Goal: Task Accomplishment & Management: Manage account settings

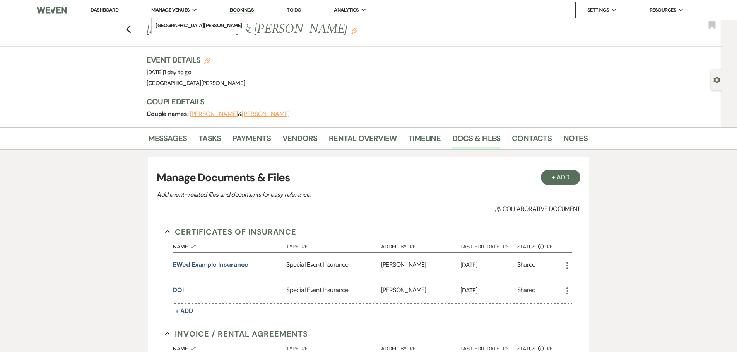
click at [178, 8] on span "Manage Venues" at bounding box center [170, 10] width 38 height 8
click at [178, 22] on li "[GEOGRAPHIC_DATA][PERSON_NAME]" at bounding box center [199, 26] width 87 height 8
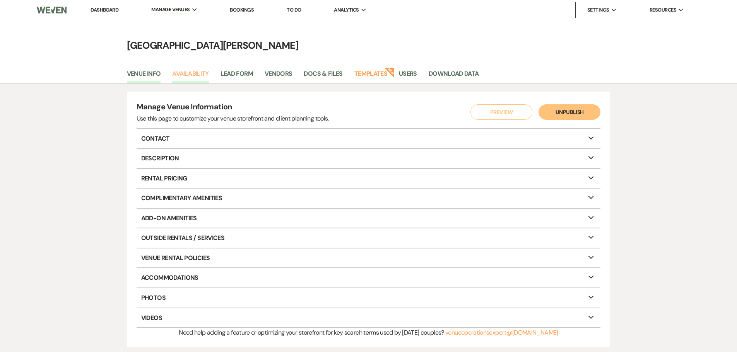
click at [193, 77] on link "Availability" at bounding box center [190, 76] width 36 height 15
select select "3"
select select "2026"
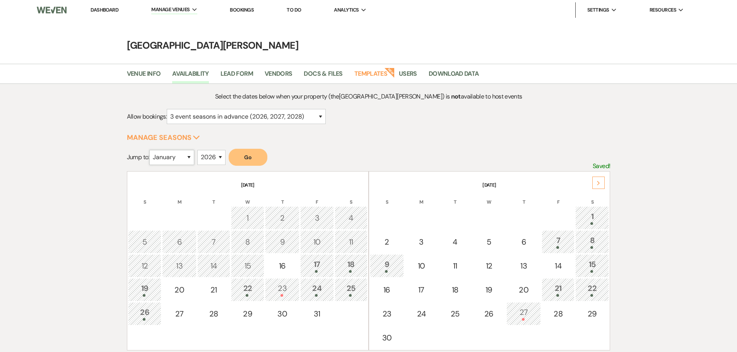
click at [159, 158] on select "January February March April May June July August September October November De…" at bounding box center [171, 157] width 45 height 15
select select "10"
click at [151, 150] on select "January February March April May June July August September October November De…" at bounding box center [171, 157] width 45 height 15
click at [255, 156] on button "Go" at bounding box center [248, 157] width 39 height 17
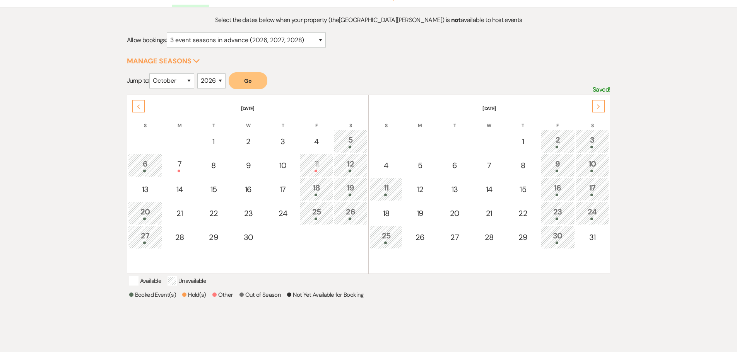
scroll to position [77, 0]
click at [558, 236] on div "30" at bounding box center [558, 236] width 26 height 14
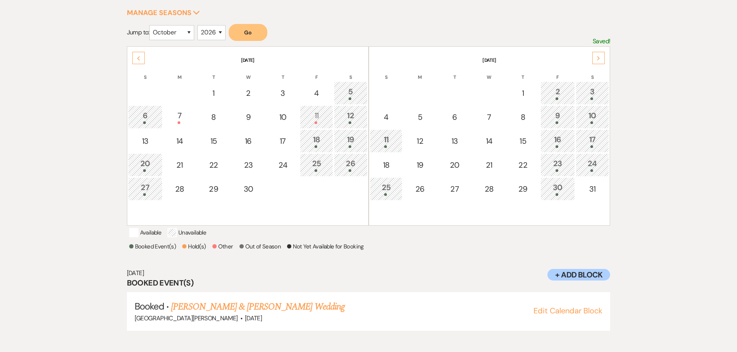
scroll to position [129, 0]
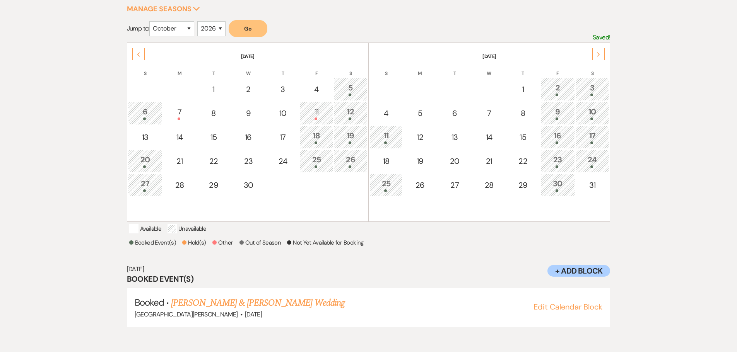
click at [445, 273] on div "[DATE] Booked Event(s) Booked · [PERSON_NAME] & [PERSON_NAME] Wedding [GEOGRAPH…" at bounding box center [369, 296] width 484 height 77
click at [319, 113] on div "11" at bounding box center [316, 113] width 24 height 14
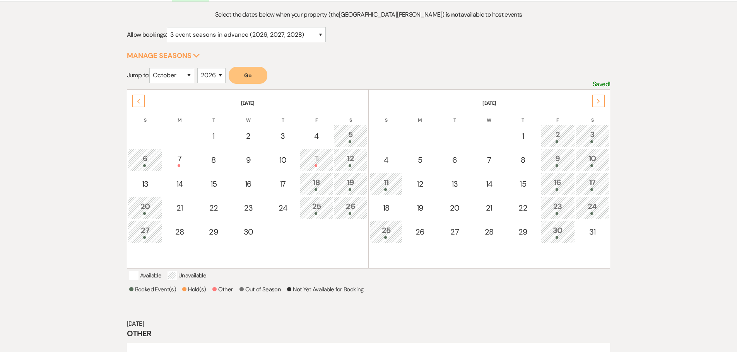
scroll to position [0, 0]
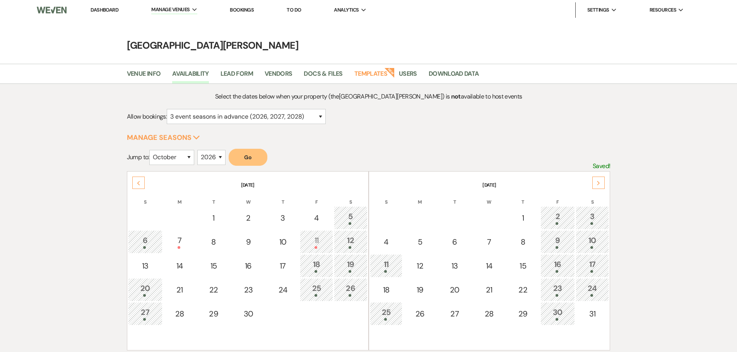
click at [105, 8] on link "Dashboard" at bounding box center [105, 10] width 28 height 7
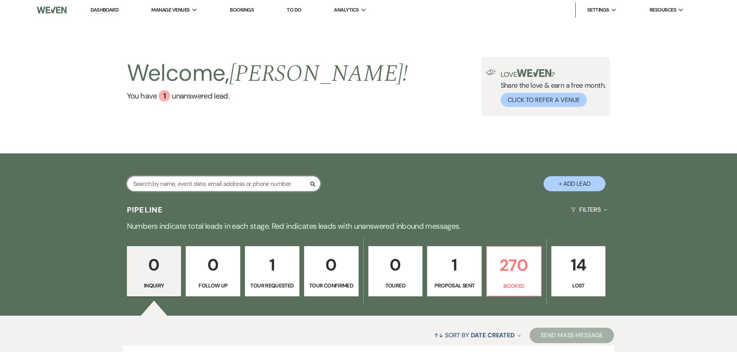
click at [265, 185] on input "text" at bounding box center [223, 183] width 193 height 15
type input "[PERSON_NAME]"
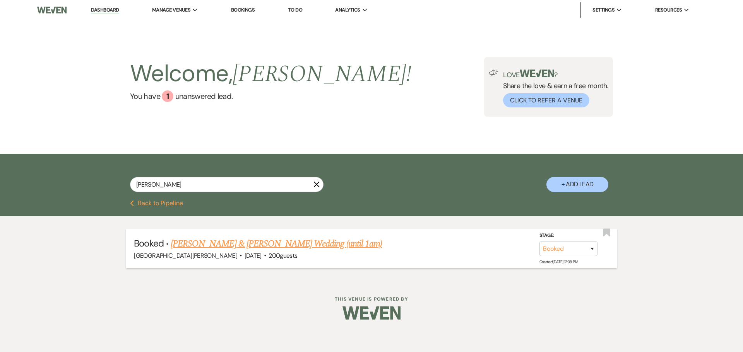
click at [275, 238] on link "[PERSON_NAME] & [PERSON_NAME] Wedding (until 1am)" at bounding box center [276, 244] width 211 height 14
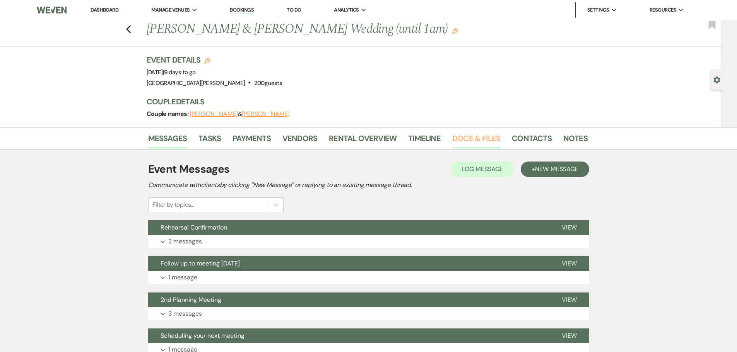
click at [461, 137] on link "Docs & Files" at bounding box center [476, 140] width 48 height 17
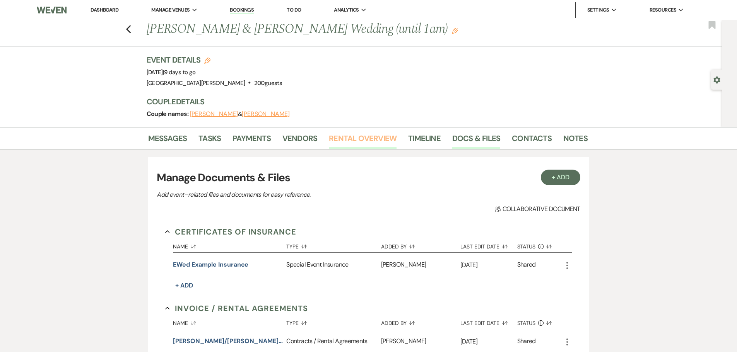
click at [382, 142] on link "Rental Overview" at bounding box center [363, 140] width 68 height 17
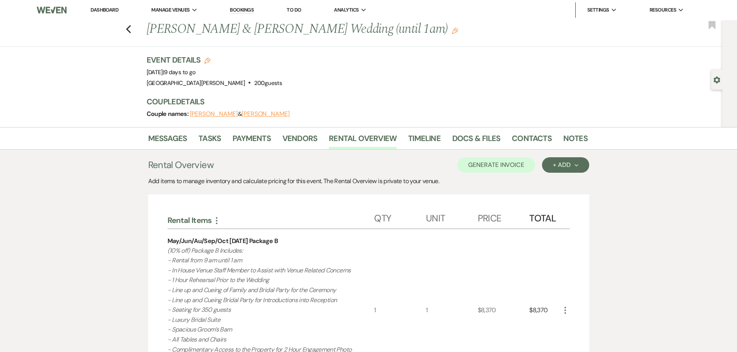
click at [104, 8] on link "Dashboard" at bounding box center [105, 10] width 28 height 7
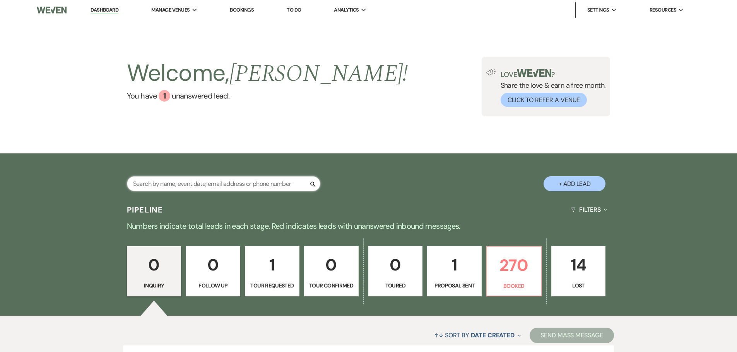
click at [288, 181] on input "text" at bounding box center [223, 183] width 193 height 15
type input "[PERSON_NAME]"
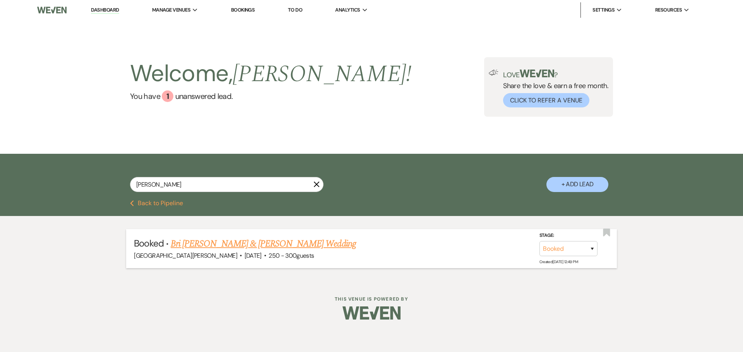
click at [270, 246] on link "Bri [PERSON_NAME] & [PERSON_NAME] Wedding" at bounding box center [263, 244] width 185 height 14
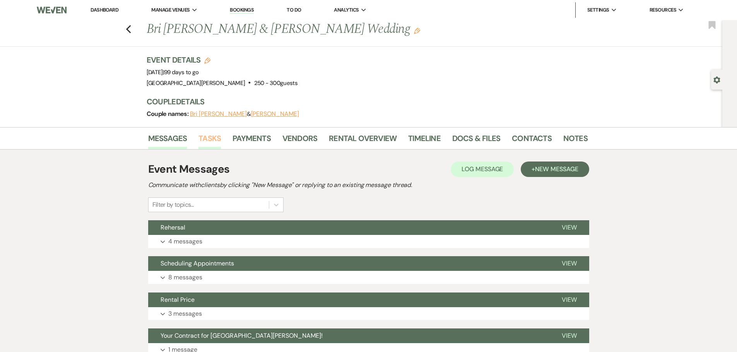
click at [203, 133] on link "Tasks" at bounding box center [209, 140] width 22 height 17
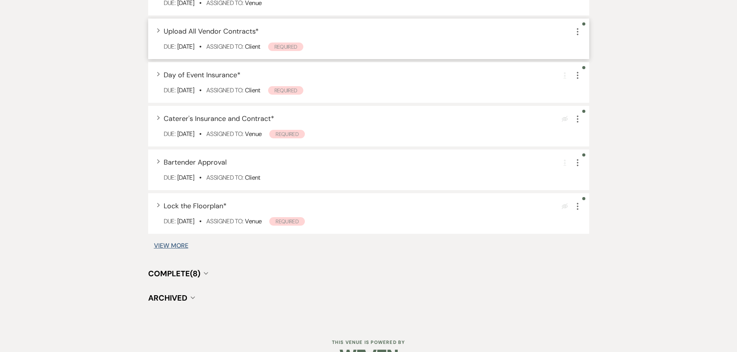
scroll to position [699, 0]
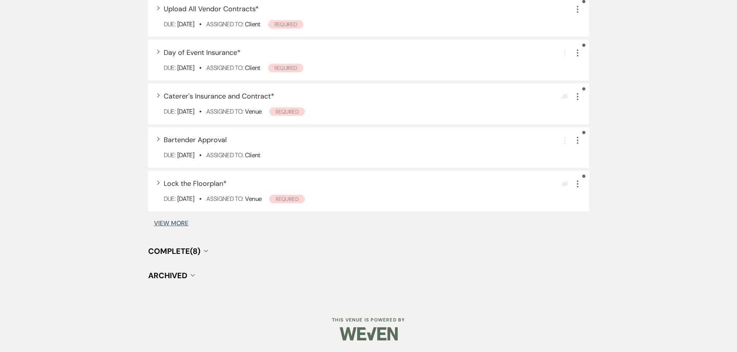
click at [194, 252] on span "Complete (8)" at bounding box center [174, 251] width 52 height 10
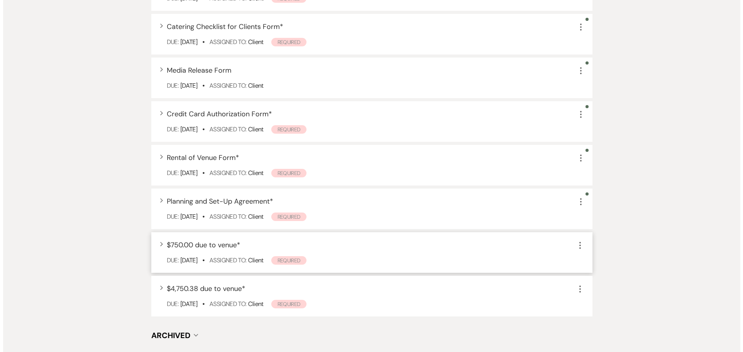
scroll to position [1006, 0]
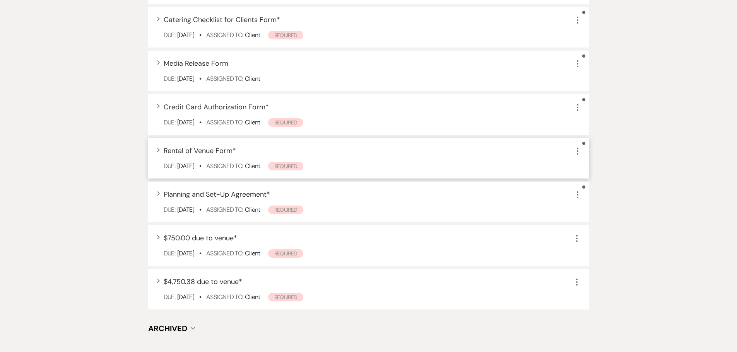
click at [250, 161] on div "Expand Rental of Venue Form * More Due: [DATE] • Assigned To: Client Required" at bounding box center [368, 158] width 441 height 41
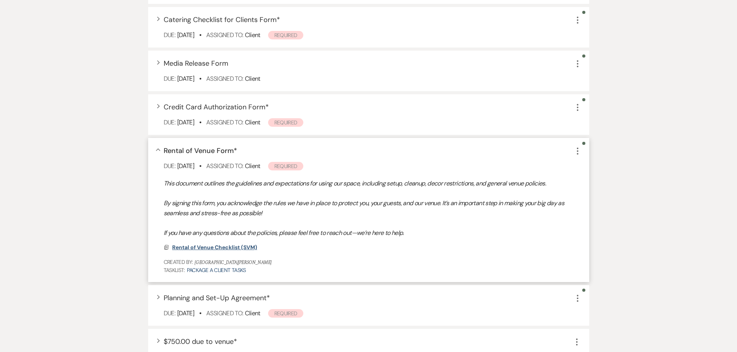
click at [239, 246] on span "Rental of Venue Checklist (SVM)" at bounding box center [214, 247] width 85 height 7
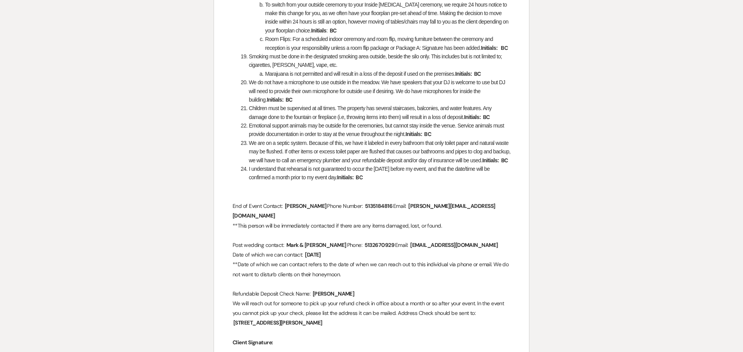
scroll to position [868, 0]
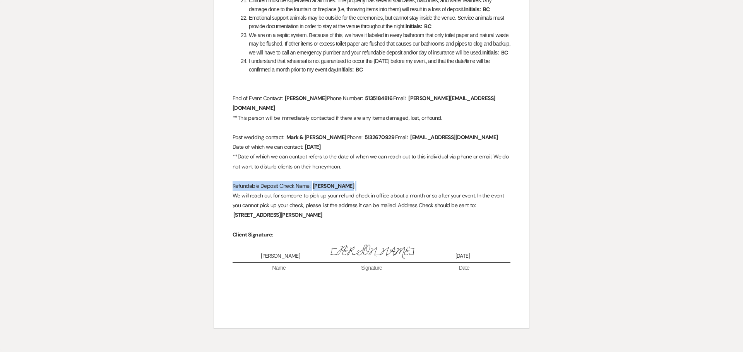
drag, startPoint x: 346, startPoint y: 185, endPoint x: 231, endPoint y: 187, distance: 114.5
copy p "Refundable Deposit Check Name: ﻿ [PERSON_NAME] ﻿"
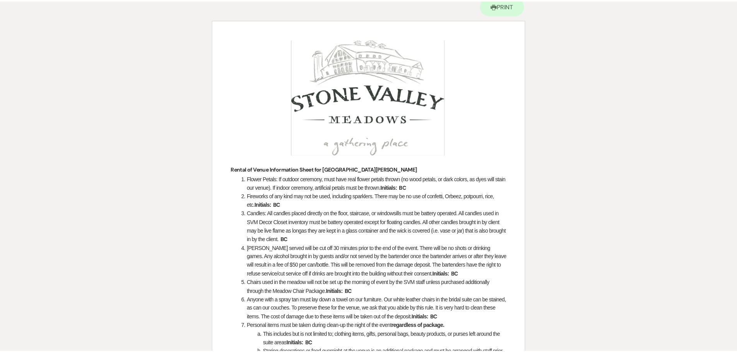
scroll to position [0, 0]
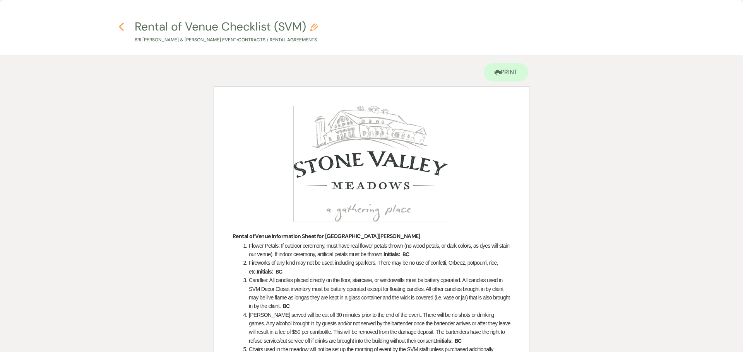
click at [118, 29] on icon "Previous" at bounding box center [121, 26] width 6 height 9
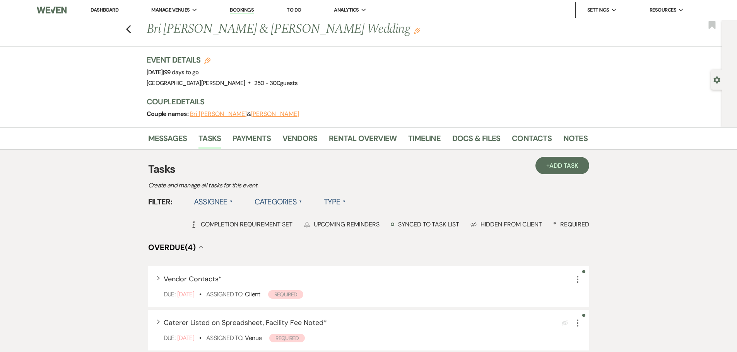
click at [566, 132] on li "Notes" at bounding box center [581, 140] width 36 height 19
click at [568, 136] on link "Notes" at bounding box center [575, 140] width 24 height 17
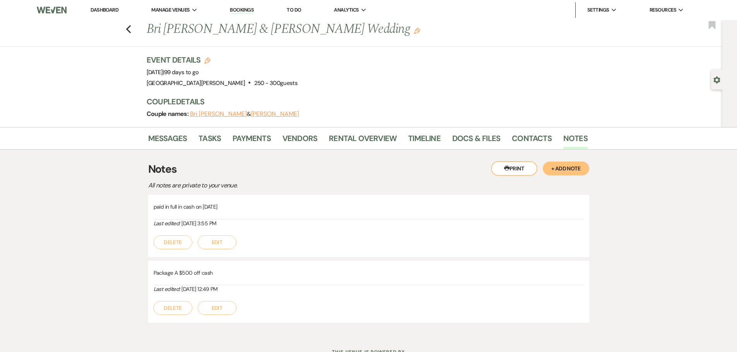
click at [575, 159] on div "Printer Print + Add Note Notes All notes are private to your venue. paid in ful…" at bounding box center [368, 242] width 441 height 185
click at [571, 174] on button "+ Add Note" at bounding box center [566, 169] width 46 height 14
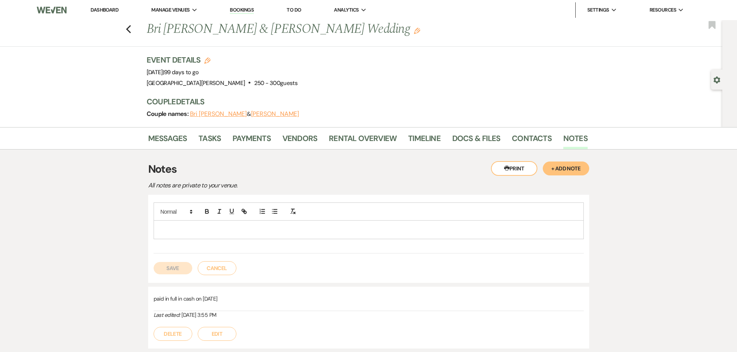
click at [345, 232] on p at bounding box center [369, 230] width 418 height 9
click at [169, 268] on button "Save" at bounding box center [173, 268] width 39 height 12
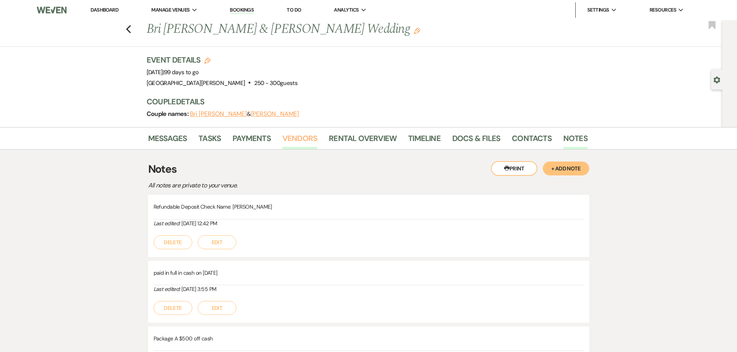
click at [296, 141] on link "Vendors" at bounding box center [299, 140] width 35 height 17
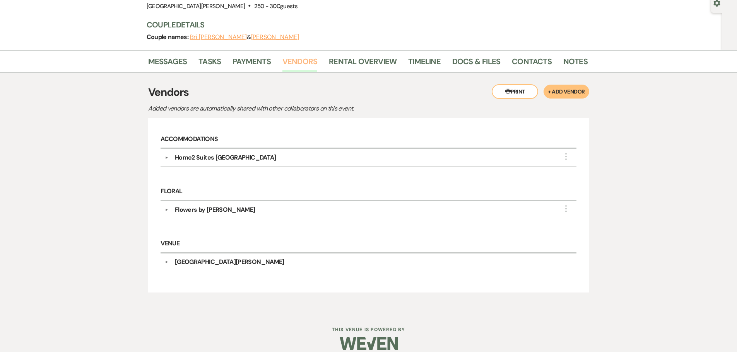
scroll to position [77, 0]
click at [163, 65] on link "Messages" at bounding box center [167, 63] width 39 height 17
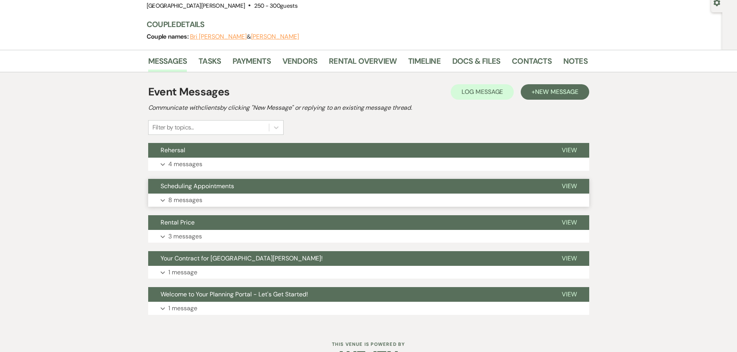
click at [178, 195] on button "Expand 8 messages" at bounding box center [368, 200] width 441 height 13
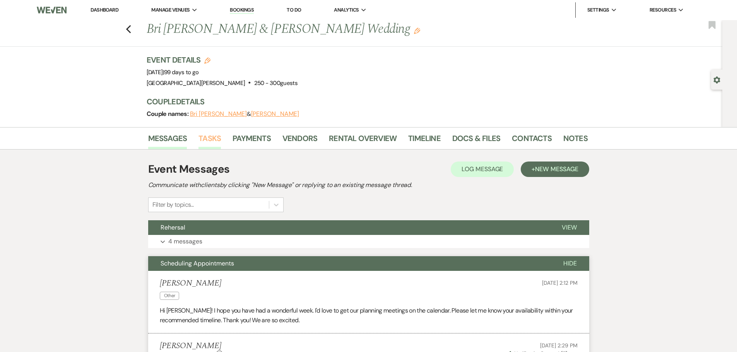
click at [215, 140] on link "Tasks" at bounding box center [209, 140] width 22 height 17
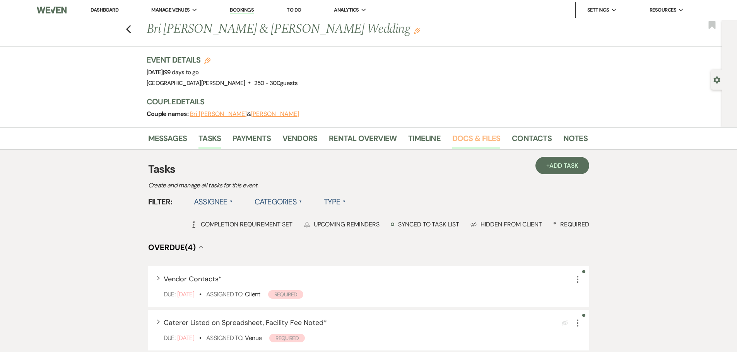
click at [459, 135] on link "Docs & Files" at bounding box center [476, 140] width 48 height 17
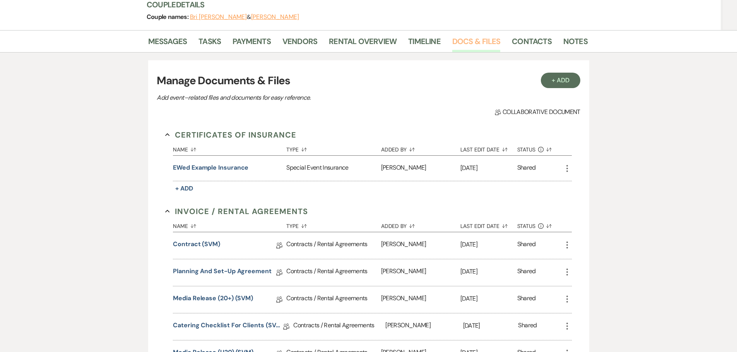
scroll to position [155, 0]
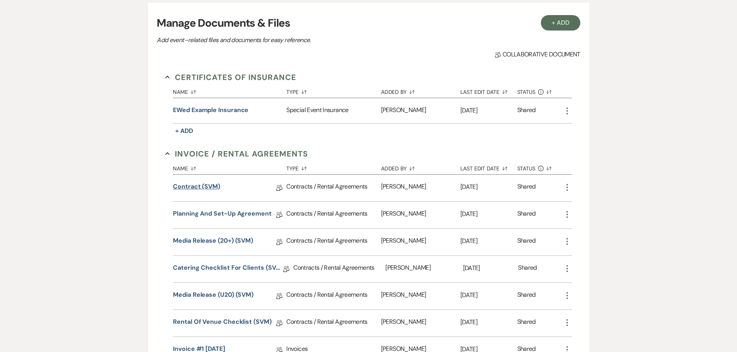
click at [202, 185] on link "Contract (SVM)" at bounding box center [196, 188] width 47 height 12
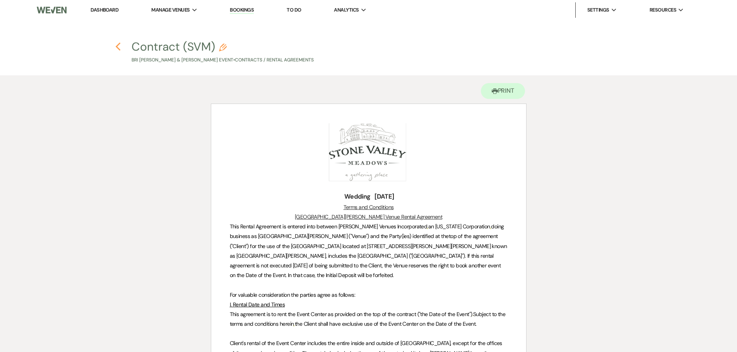
click at [116, 44] on icon "Previous" at bounding box center [118, 46] width 6 height 9
